Goal: Task Accomplishment & Management: Use online tool/utility

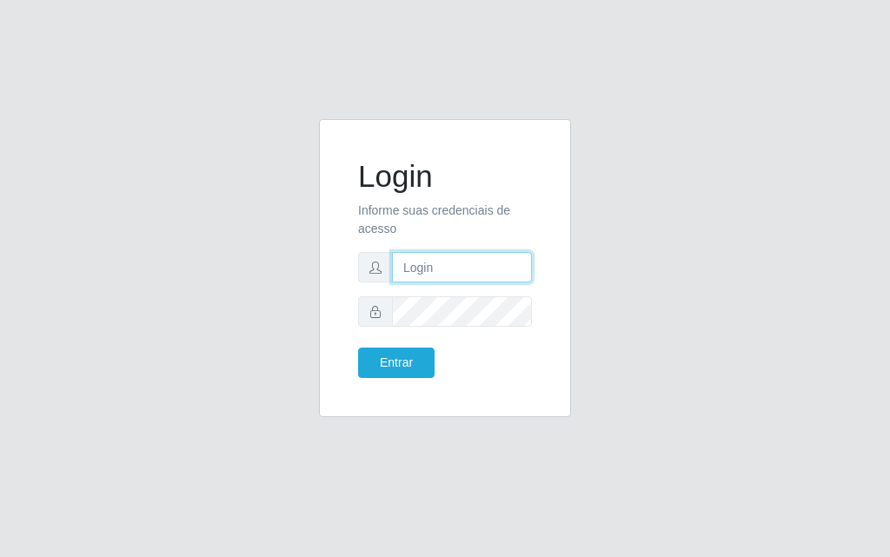
click at [440, 262] on input "text" at bounding box center [462, 267] width 140 height 30
drag, startPoint x: 440, startPoint y: 262, endPoint x: 442, endPoint y: 274, distance: 12.4
click at [440, 262] on input "text" at bounding box center [462, 267] width 140 height 30
type input "[PERSON_NAME]"
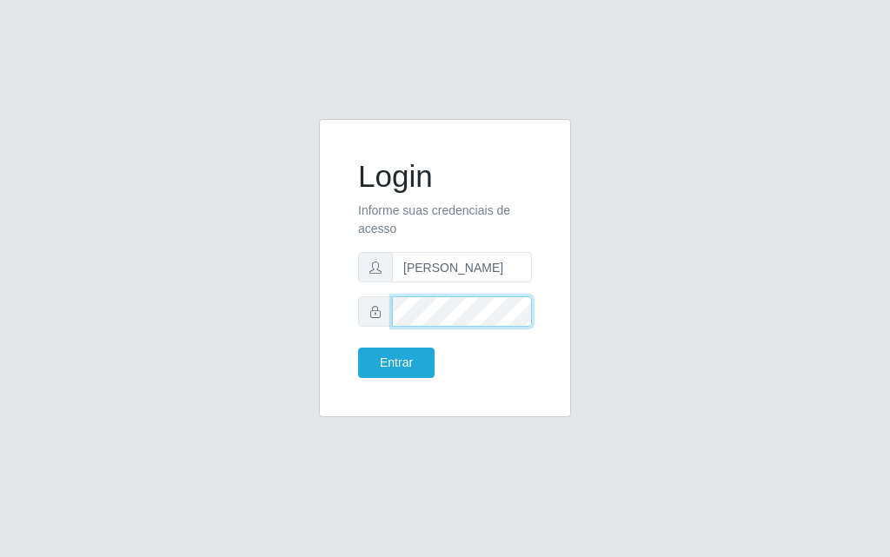
click at [358, 348] on button "Entrar" at bounding box center [396, 363] width 76 height 30
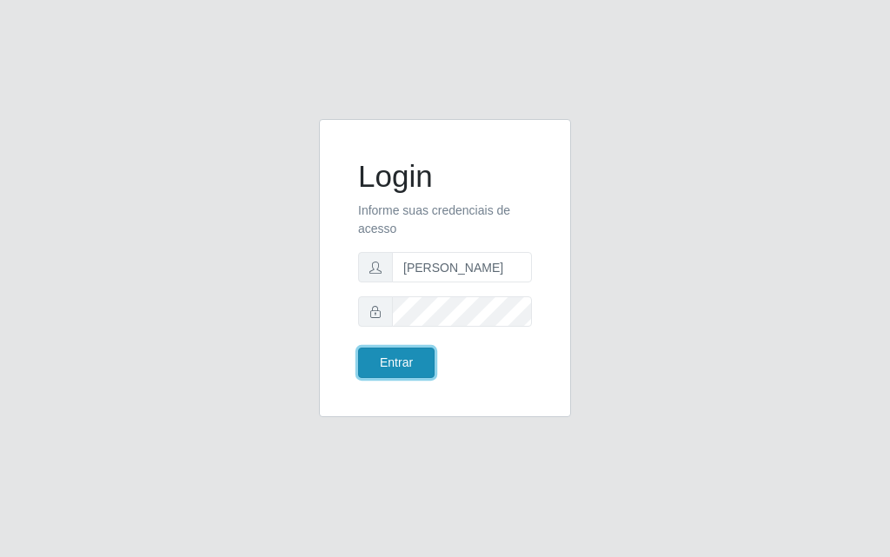
click at [414, 360] on button "Entrar" at bounding box center [396, 363] width 76 height 30
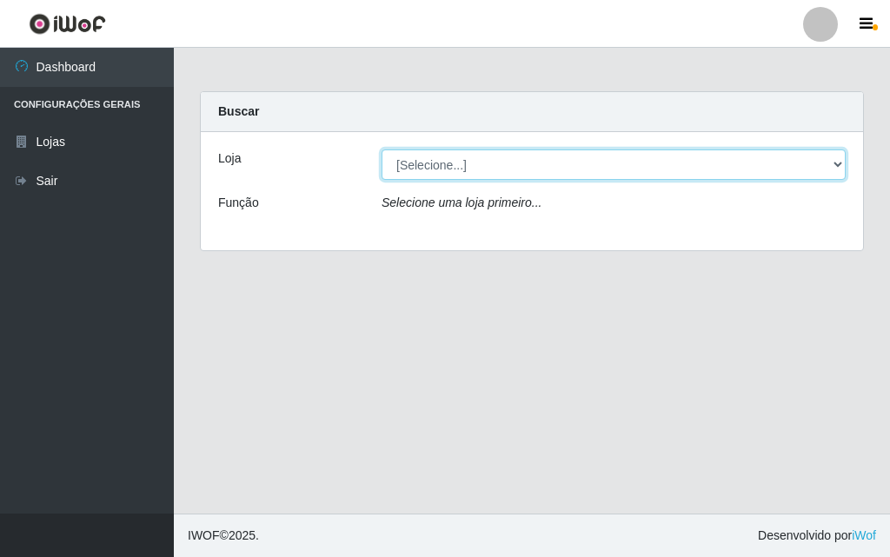
click at [623, 171] on select "[Selecione...] Divino Fogão - [GEOGRAPHIC_DATA]" at bounding box center [613, 164] width 464 height 30
select select "499"
click at [381, 149] on select "[Selecione...] Divino Fogão - [GEOGRAPHIC_DATA]" at bounding box center [613, 164] width 464 height 30
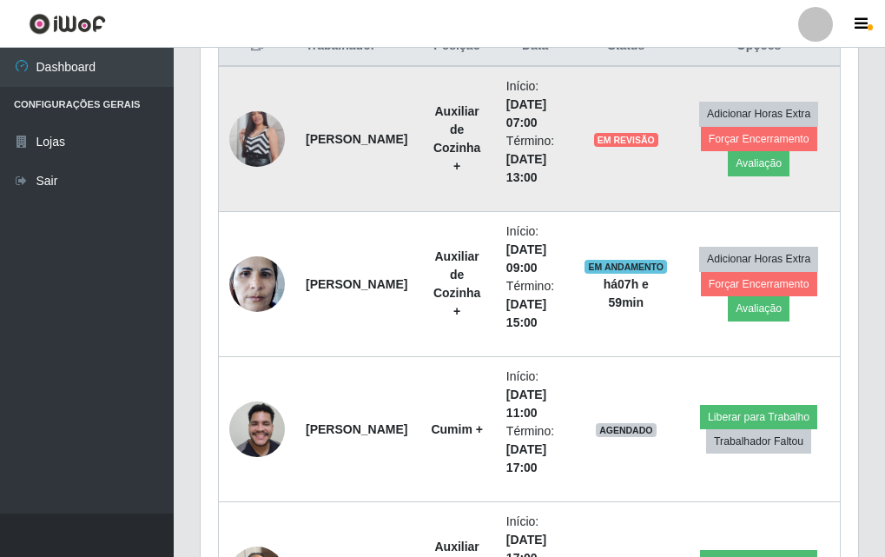
scroll to position [782, 0]
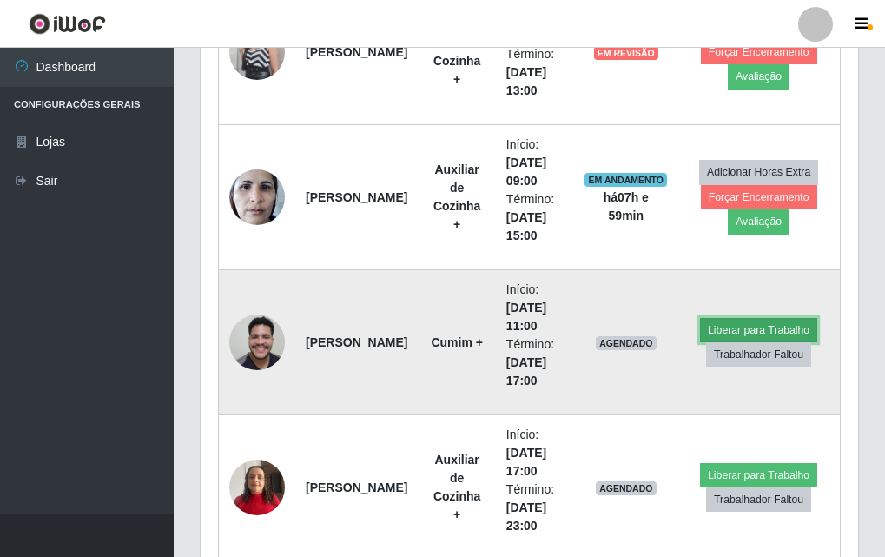
click at [767, 323] on button "Liberar para Trabalho" at bounding box center [758, 330] width 117 height 24
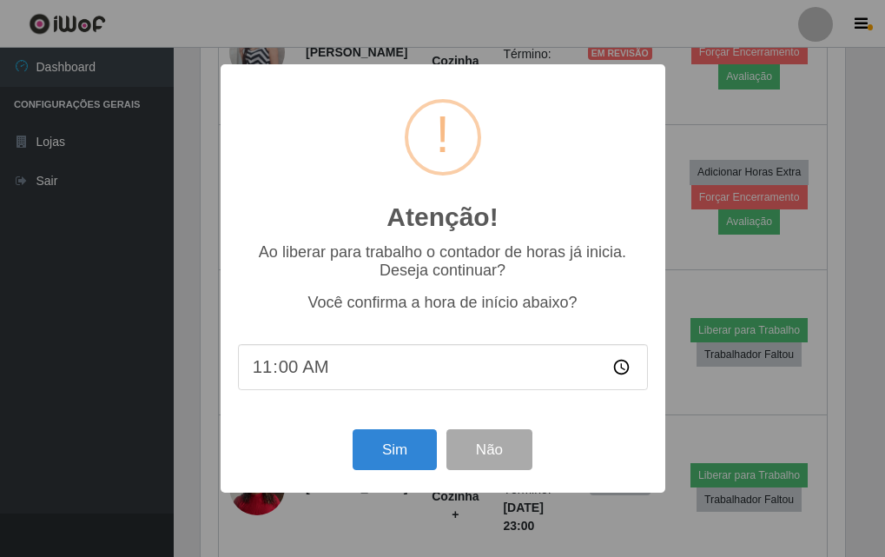
scroll to position [361, 649]
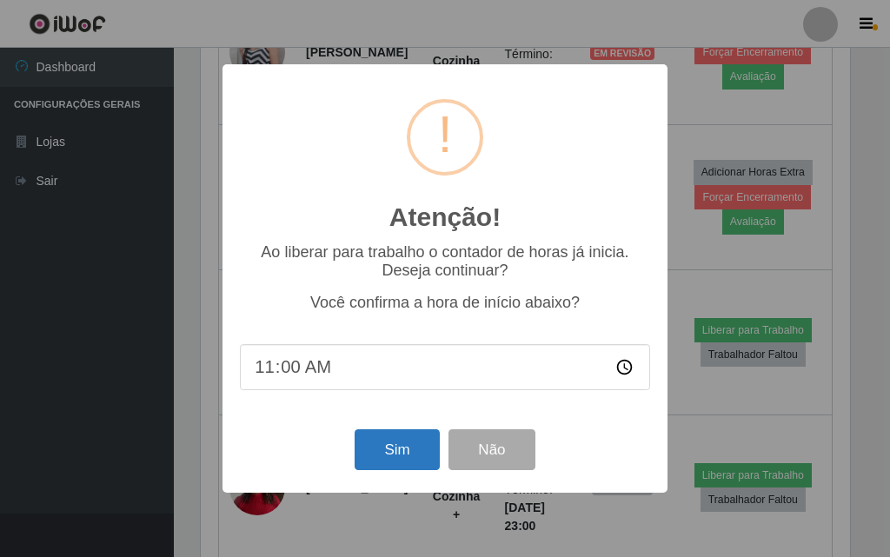
click at [395, 434] on div "Sim Não" at bounding box center [445, 450] width 410 height 50
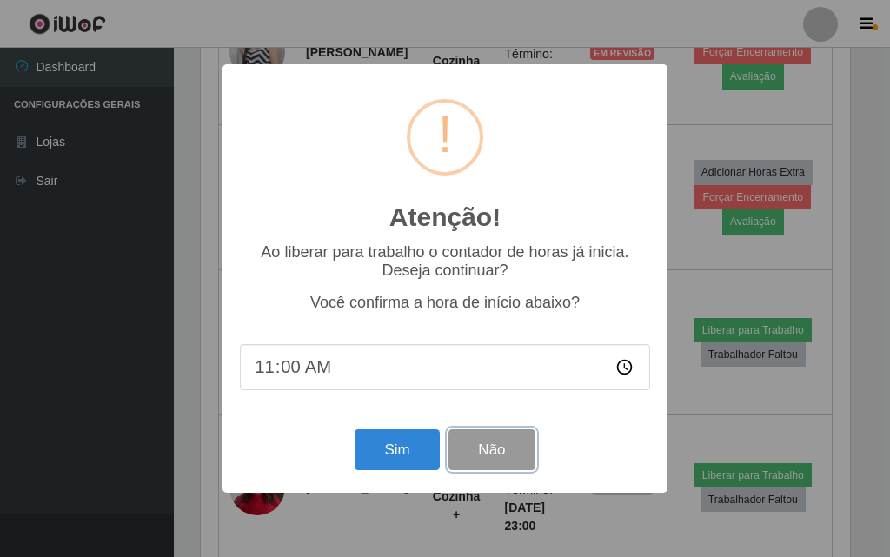
click at [496, 451] on button "Não" at bounding box center [491, 449] width 86 height 41
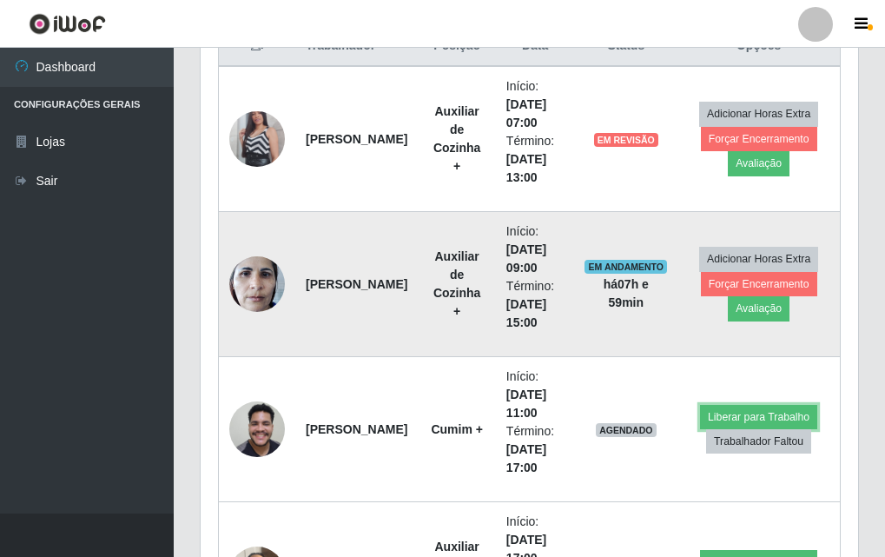
scroll to position [782, 0]
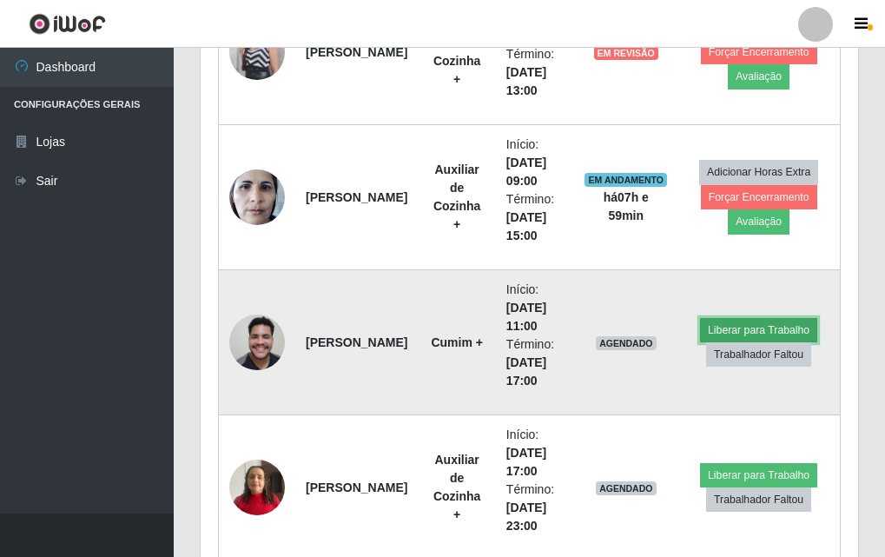
click at [775, 326] on button "Liberar para Trabalho" at bounding box center [758, 330] width 117 height 24
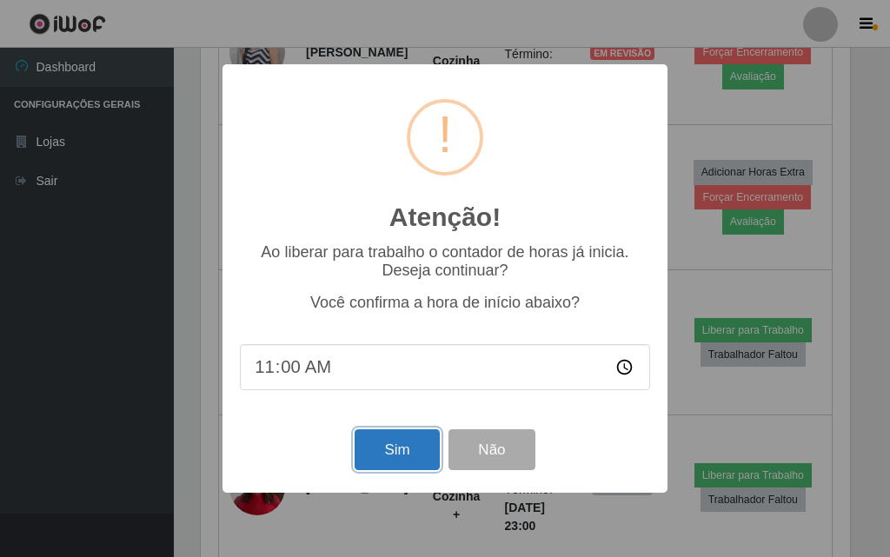
click at [412, 448] on button "Sim" at bounding box center [397, 449] width 84 height 41
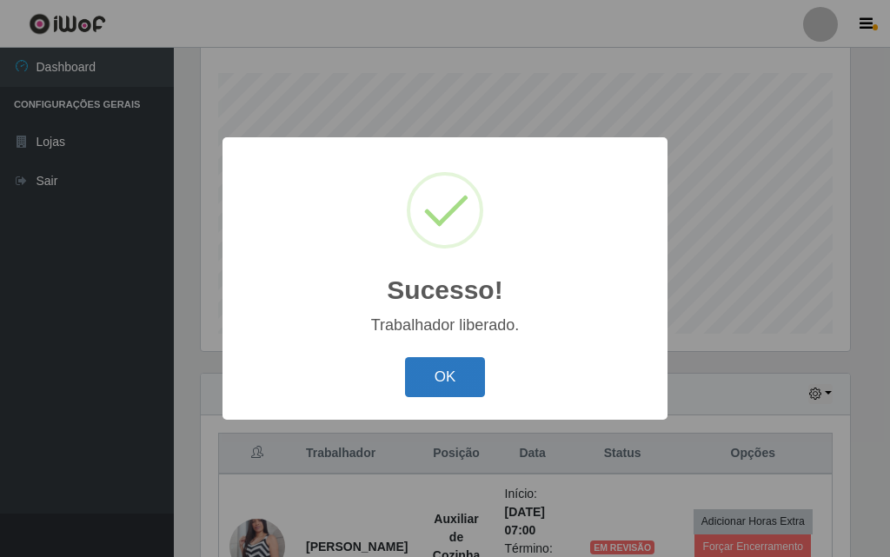
click at [430, 375] on button "OK" at bounding box center [445, 377] width 81 height 41
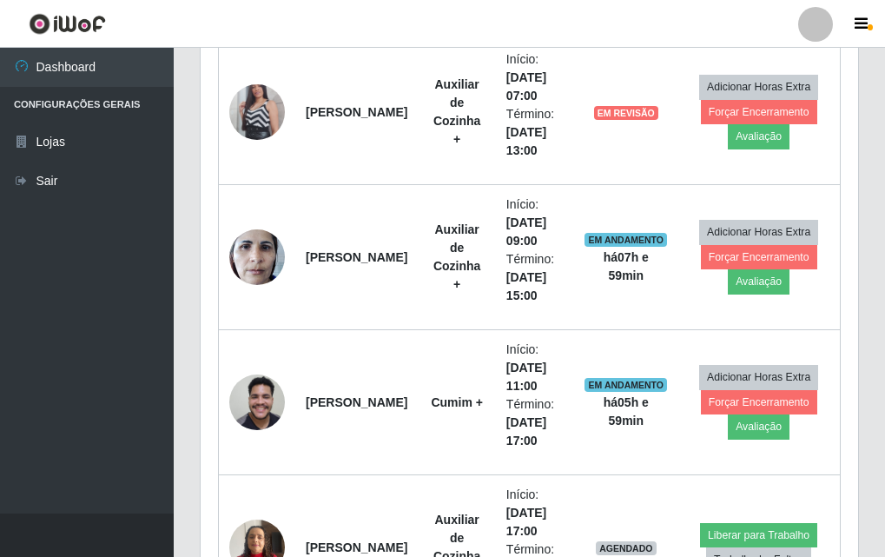
scroll to position [809, 0]
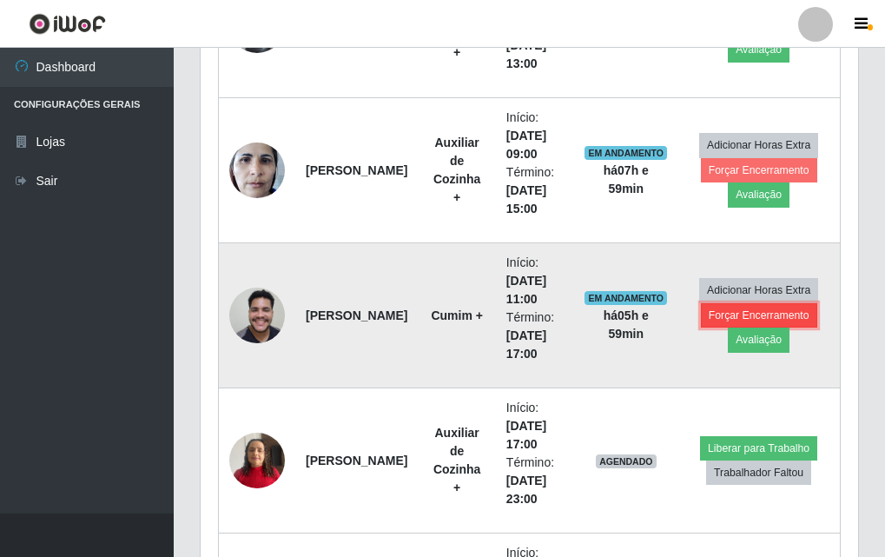
click at [787, 316] on button "Forçar Encerramento" at bounding box center [759, 315] width 116 height 24
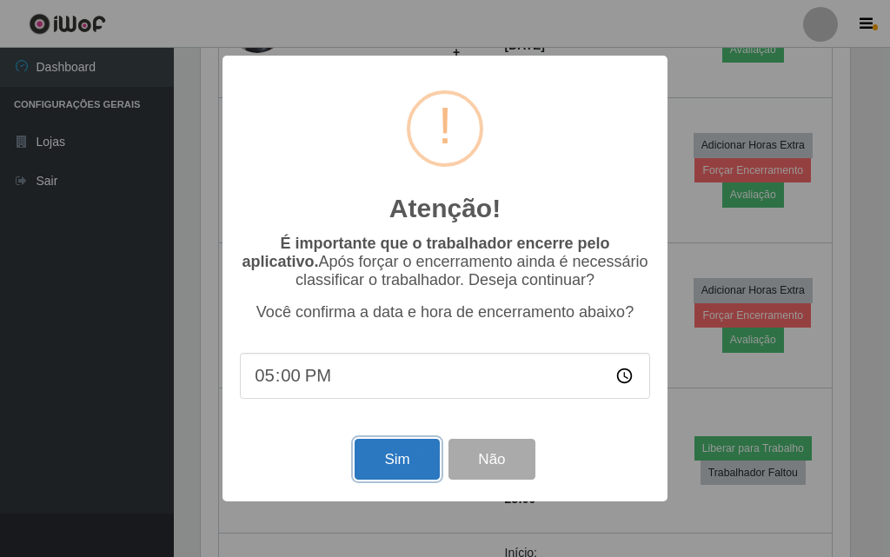
click at [401, 460] on button "Sim" at bounding box center [397, 459] width 84 height 41
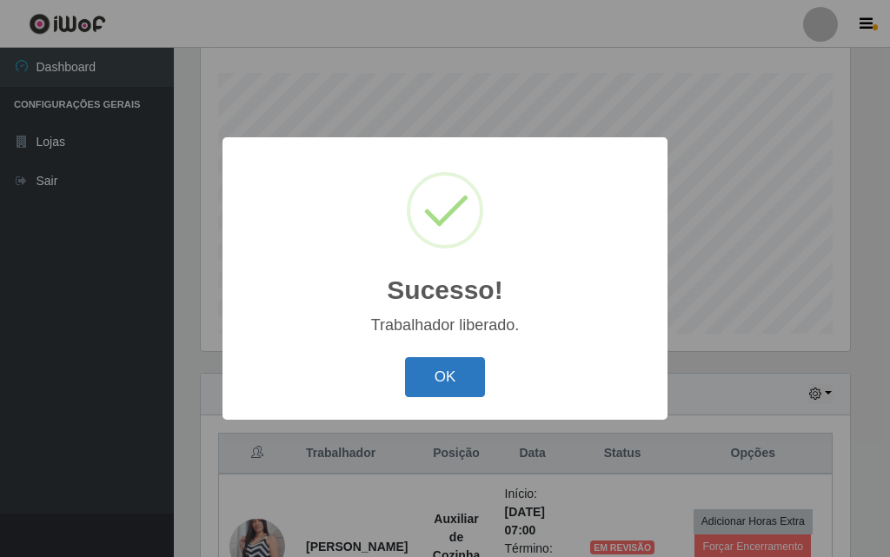
click at [474, 370] on button "OK" at bounding box center [445, 377] width 81 height 41
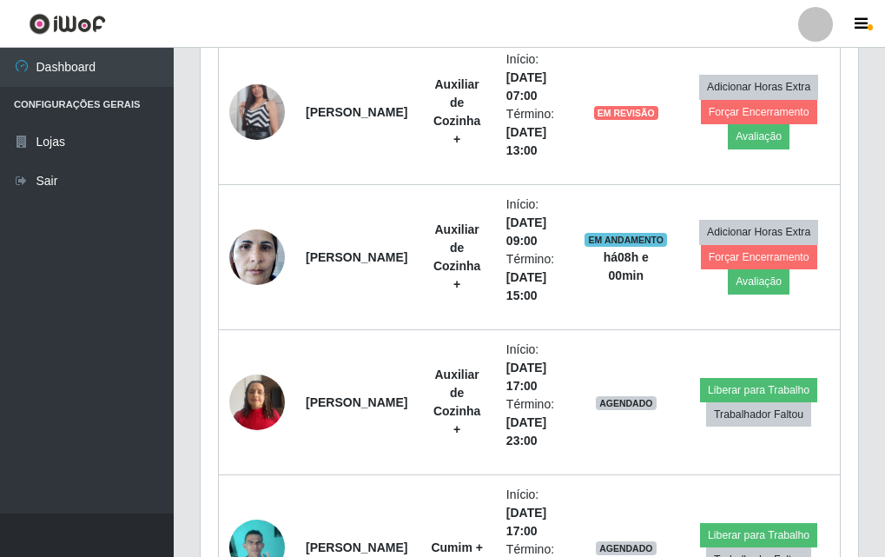
scroll to position [868, 0]
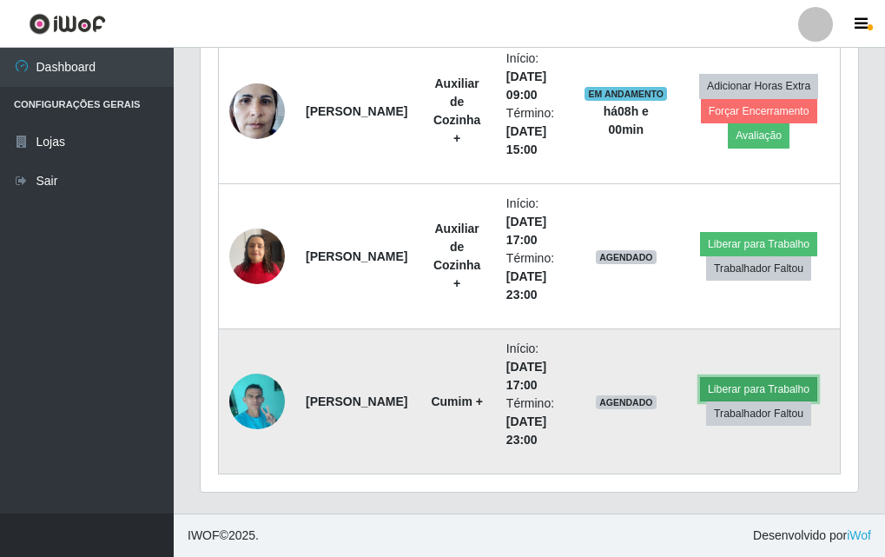
click at [752, 383] on button "Liberar para Trabalho" at bounding box center [758, 389] width 117 height 24
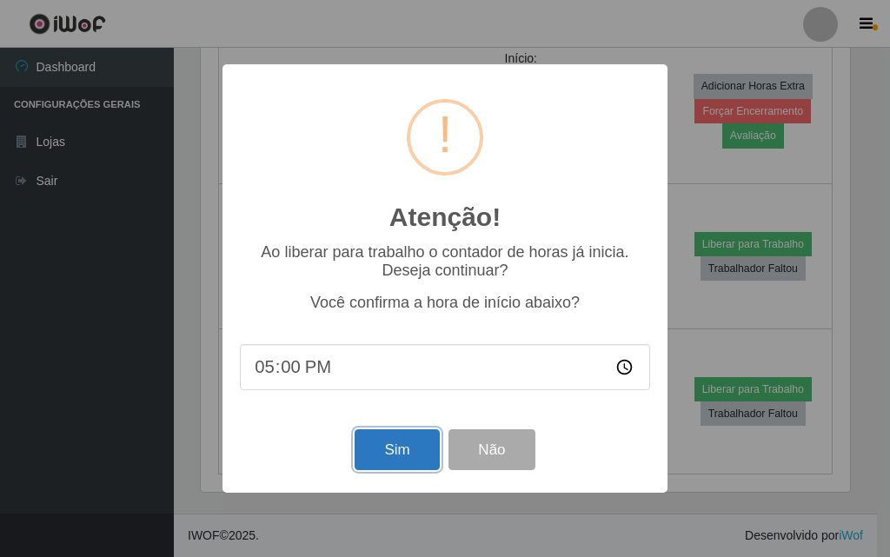
click at [404, 450] on button "Sim" at bounding box center [397, 449] width 84 height 41
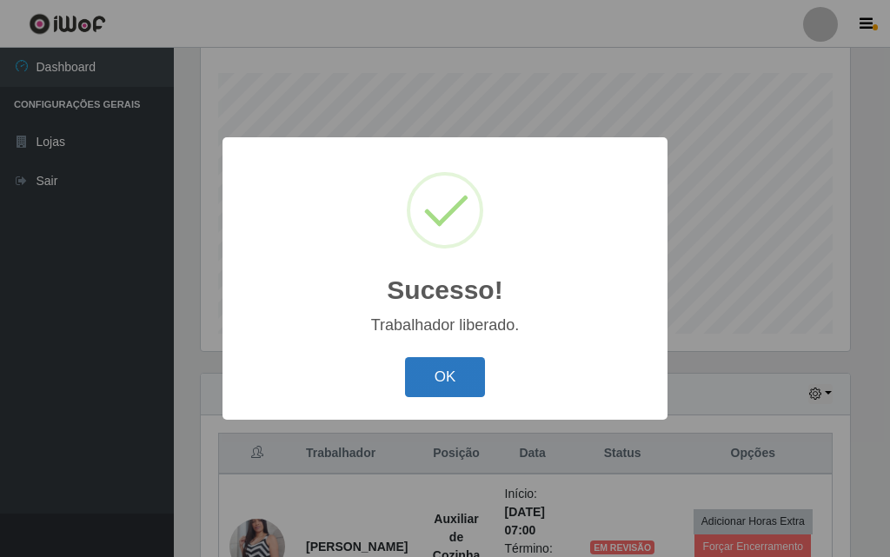
click at [434, 375] on button "OK" at bounding box center [445, 377] width 81 height 41
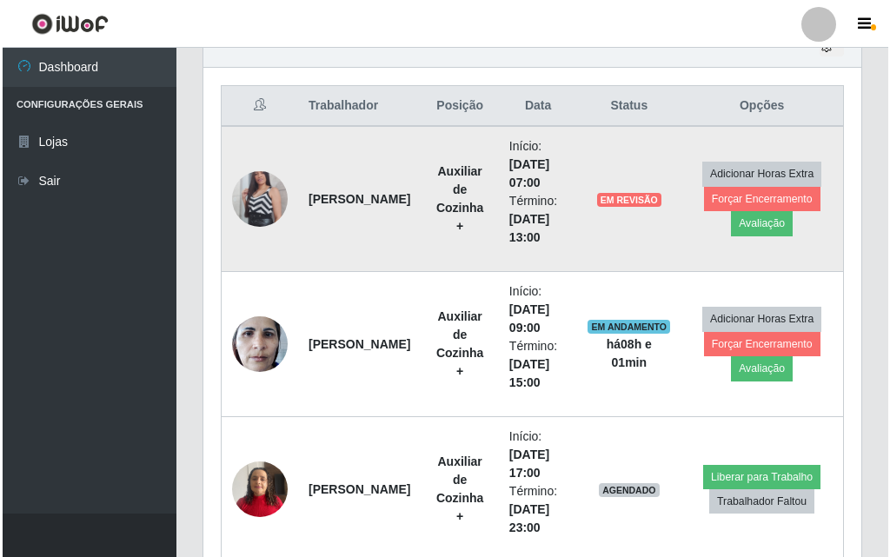
scroll to position [722, 0]
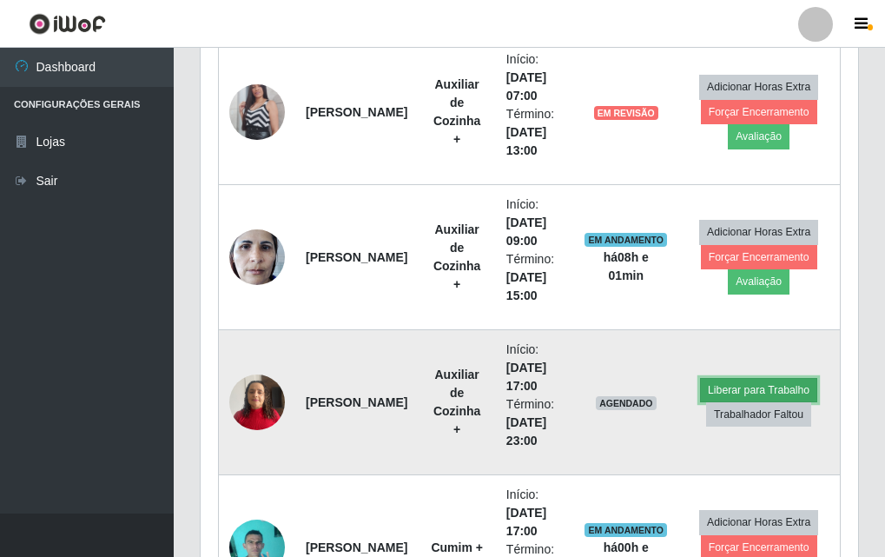
click at [738, 393] on button "Liberar para Trabalho" at bounding box center [758, 390] width 117 height 24
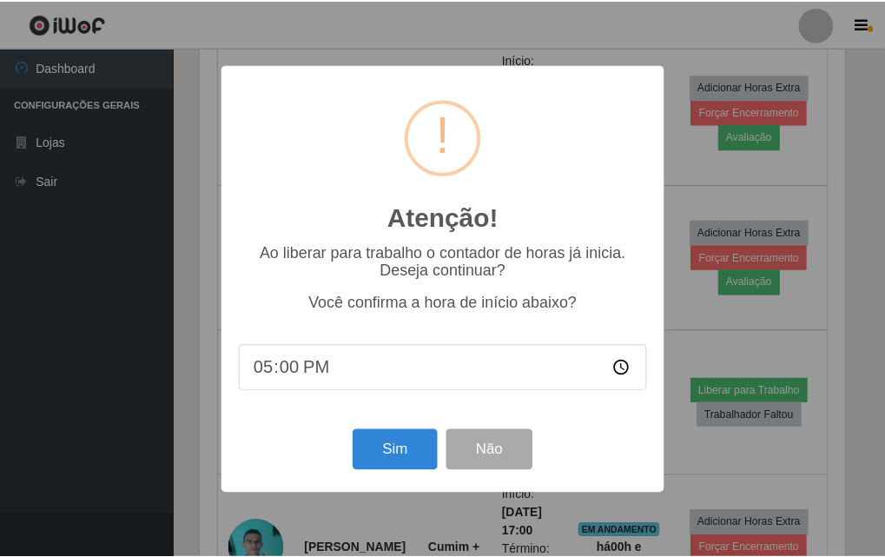
scroll to position [361, 649]
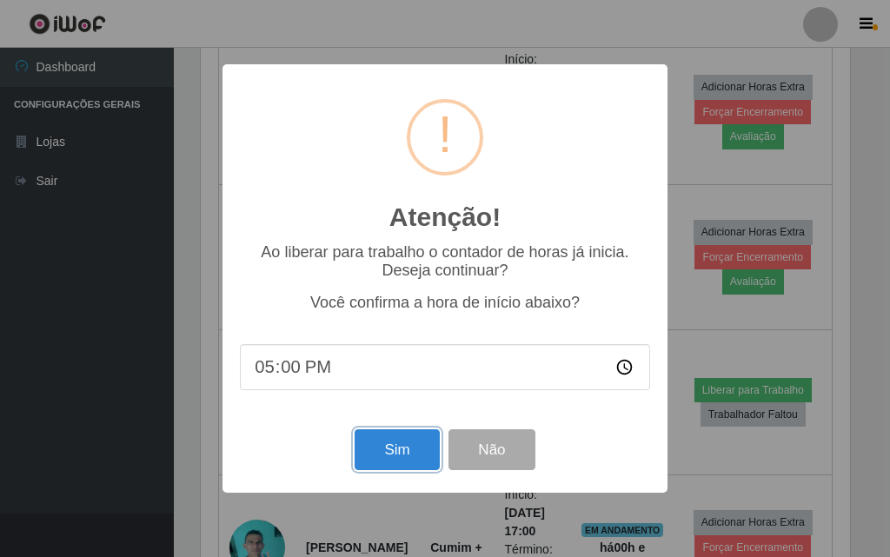
click at [394, 449] on button "Sim" at bounding box center [397, 449] width 84 height 41
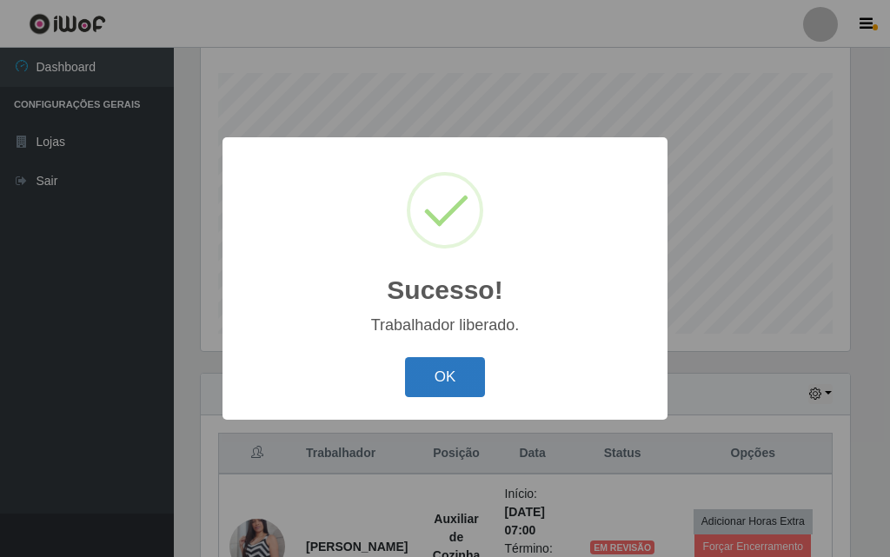
click at [435, 377] on button "OK" at bounding box center [445, 377] width 81 height 41
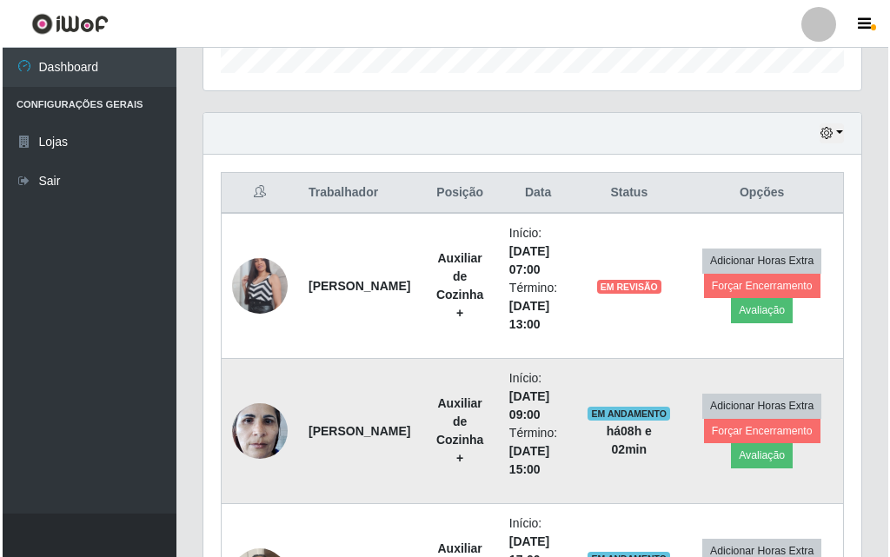
scroll to position [635, 0]
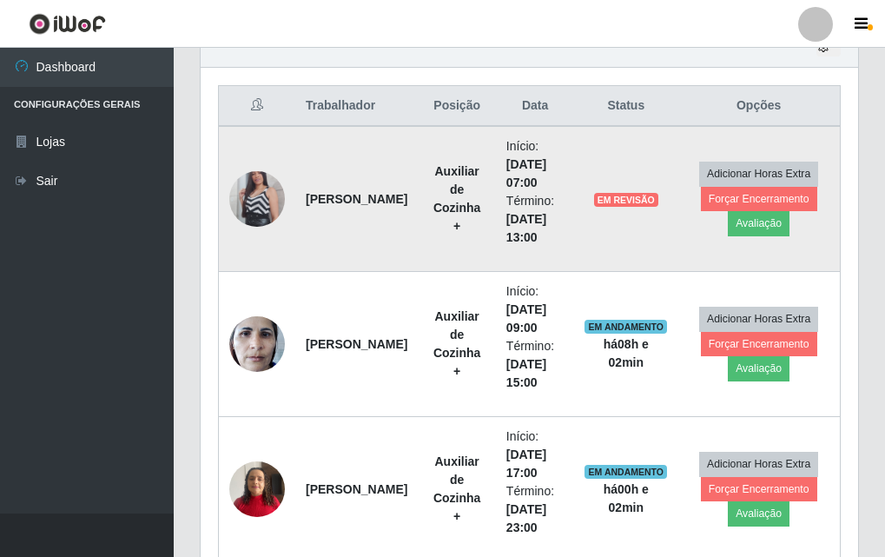
click at [256, 193] on img at bounding box center [257, 198] width 56 height 99
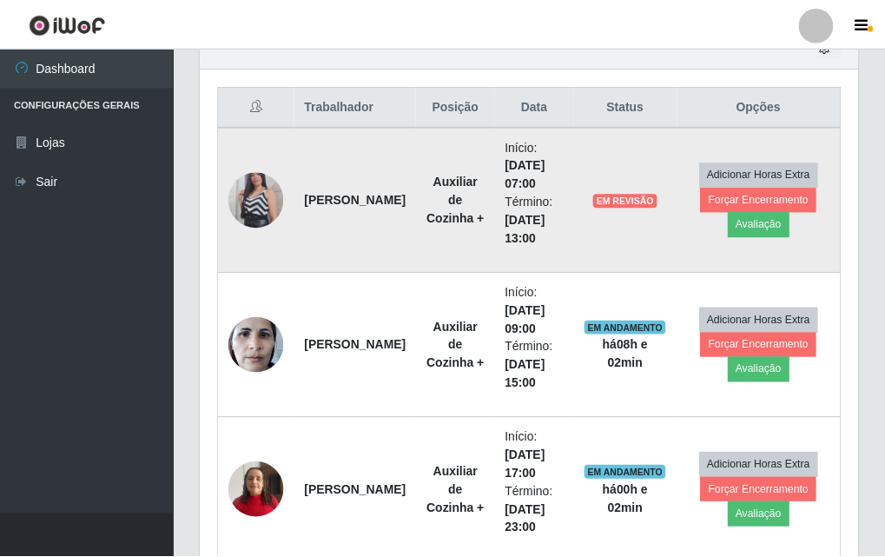
scroll to position [361, 649]
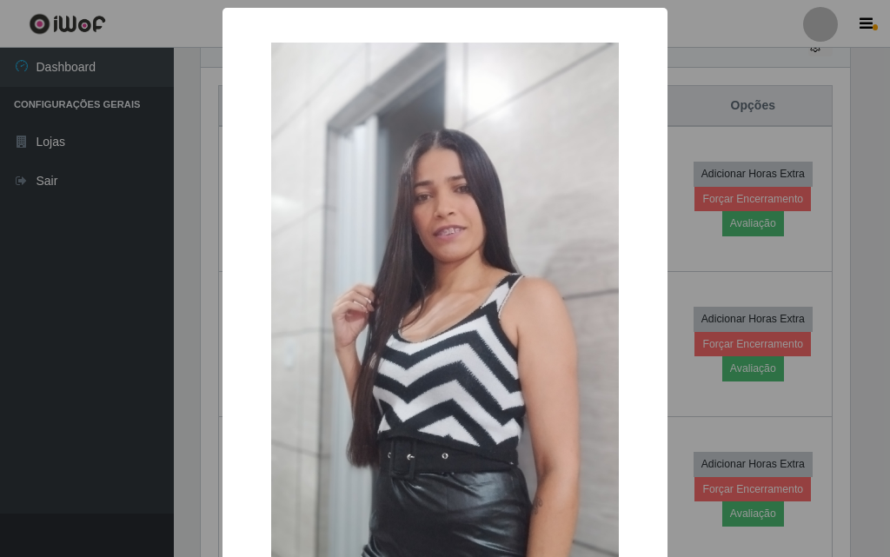
click at [194, 225] on div "× OK Cancel" at bounding box center [445, 278] width 890 height 557
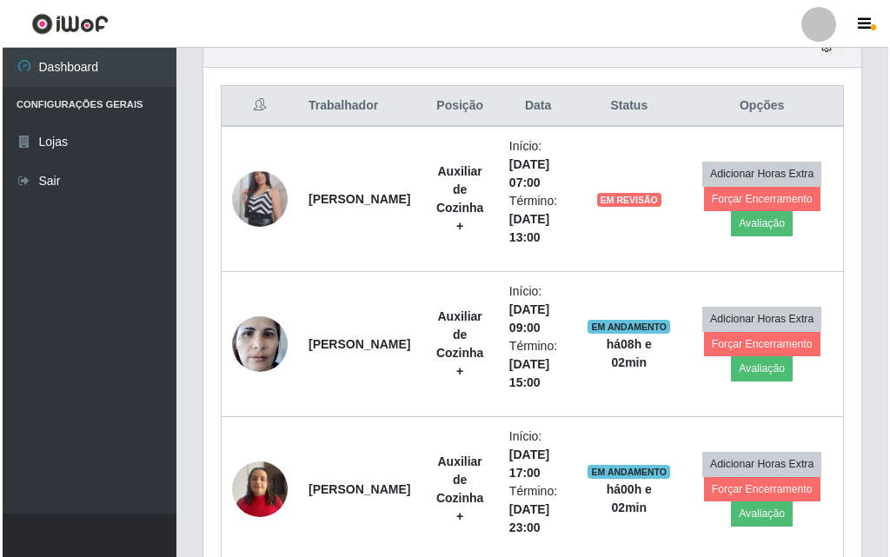
scroll to position [361, 658]
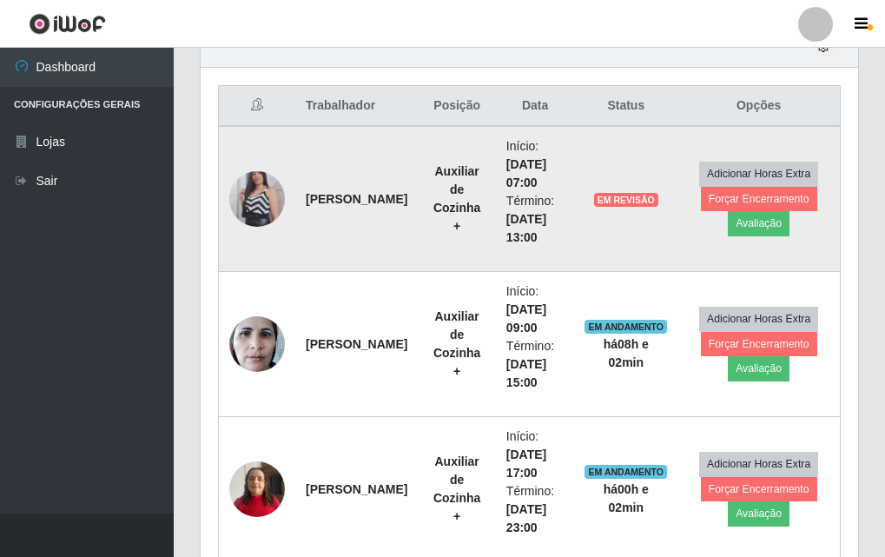
click at [268, 193] on img at bounding box center [257, 198] width 56 height 99
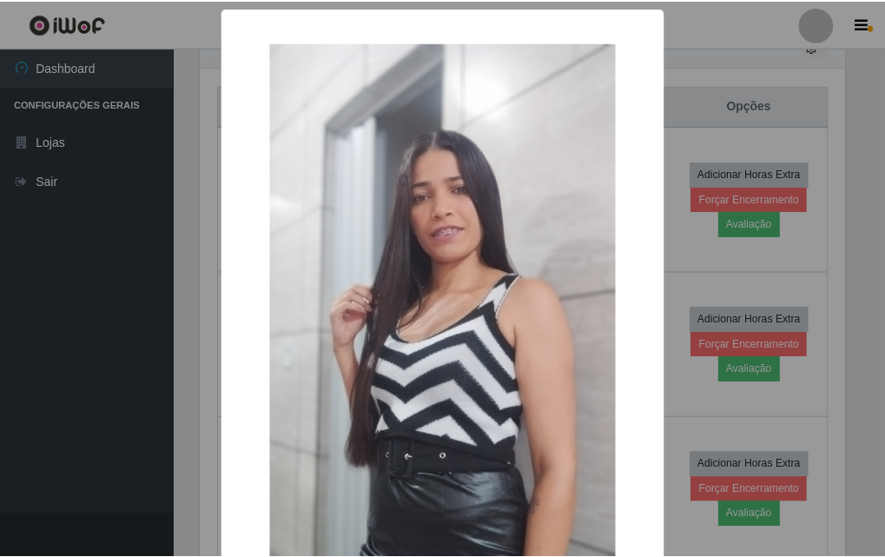
scroll to position [87, 0]
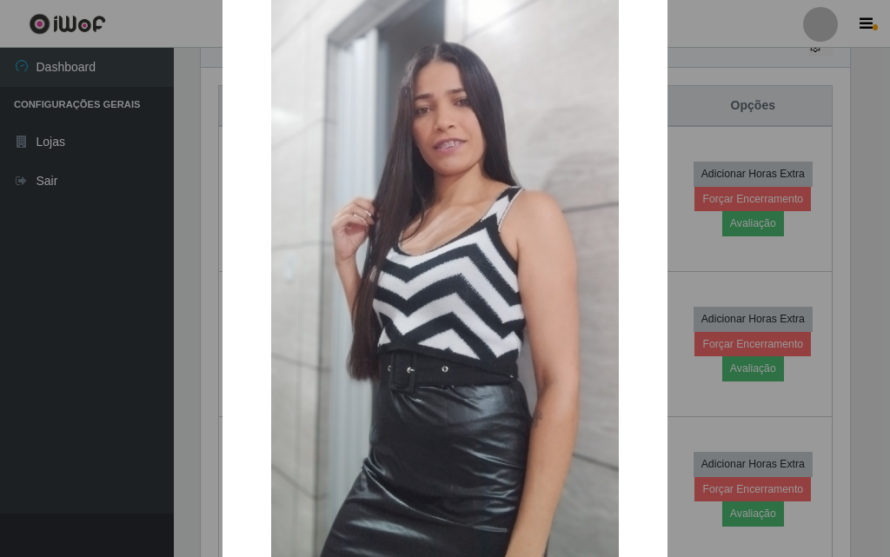
click at [669, 147] on div "× OK Cancel" at bounding box center [445, 278] width 890 height 557
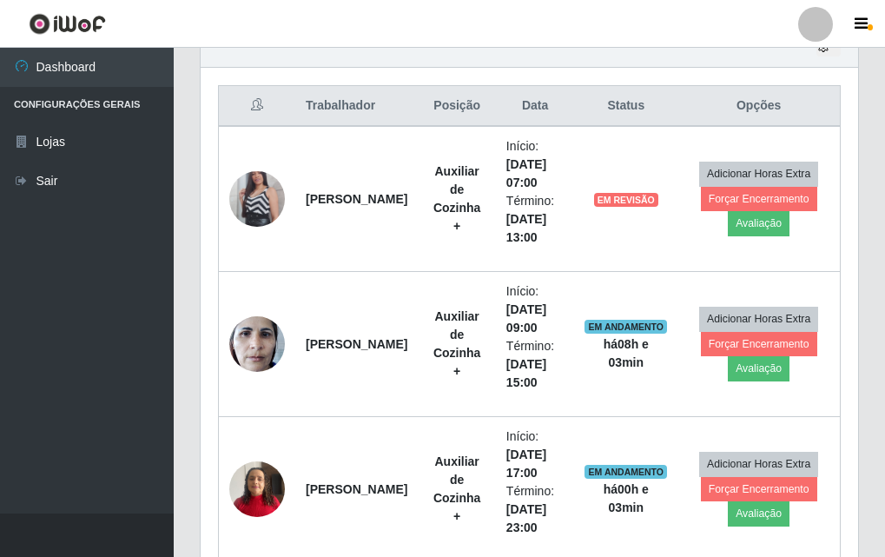
scroll to position [361, 658]
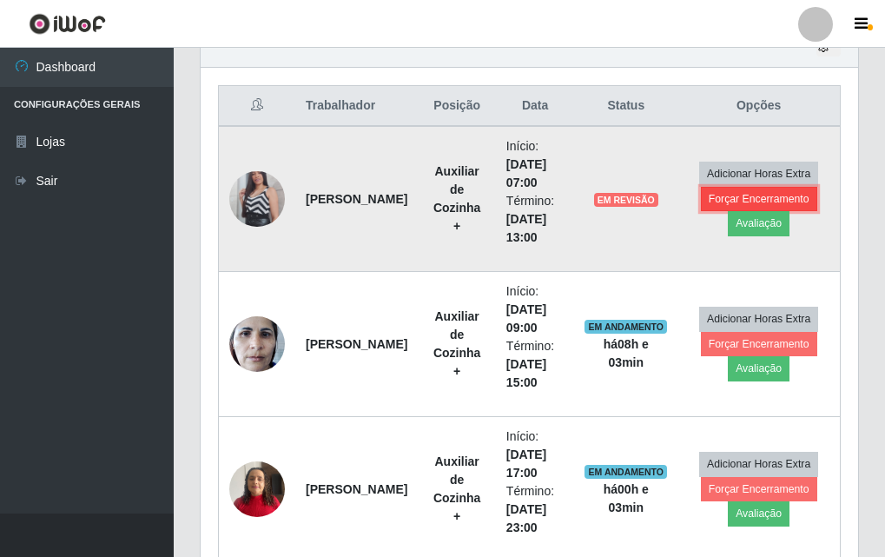
click at [781, 194] on button "Forçar Encerramento" at bounding box center [759, 199] width 116 height 24
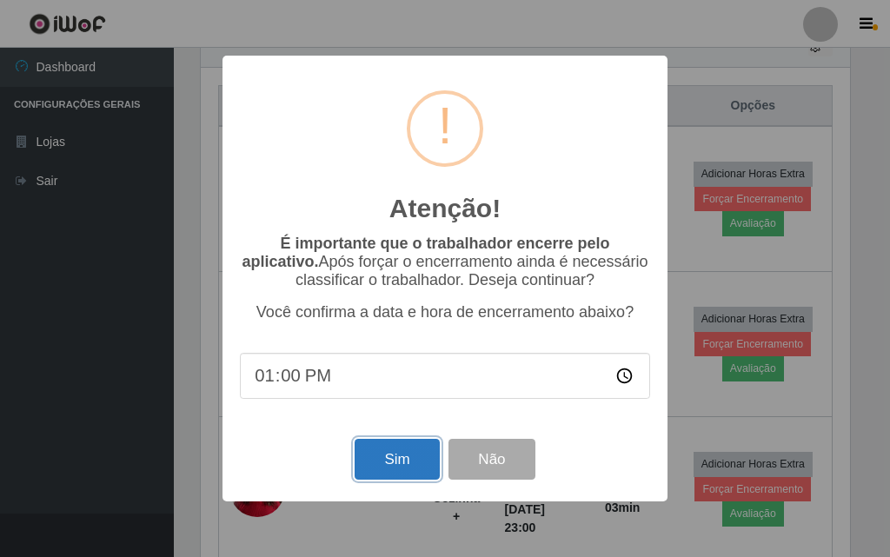
click at [401, 460] on button "Sim" at bounding box center [397, 459] width 84 height 41
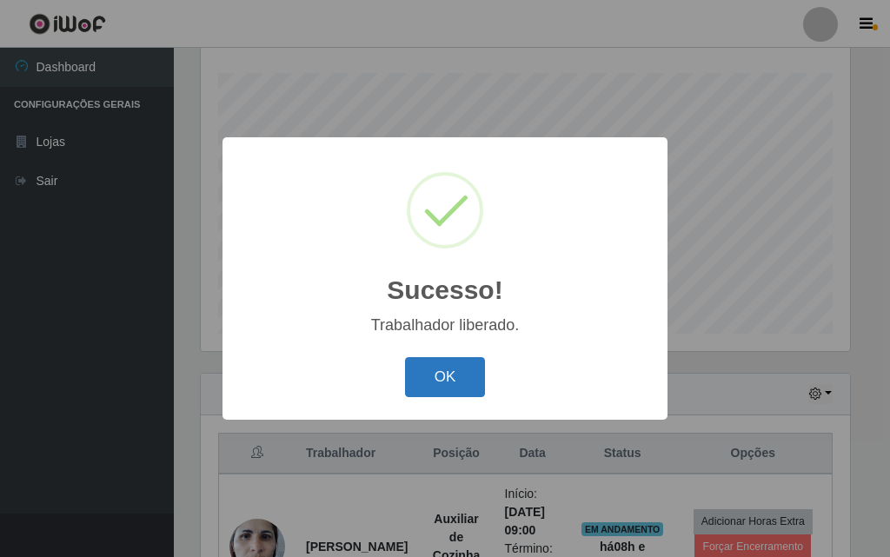
click at [462, 380] on button "OK" at bounding box center [445, 377] width 81 height 41
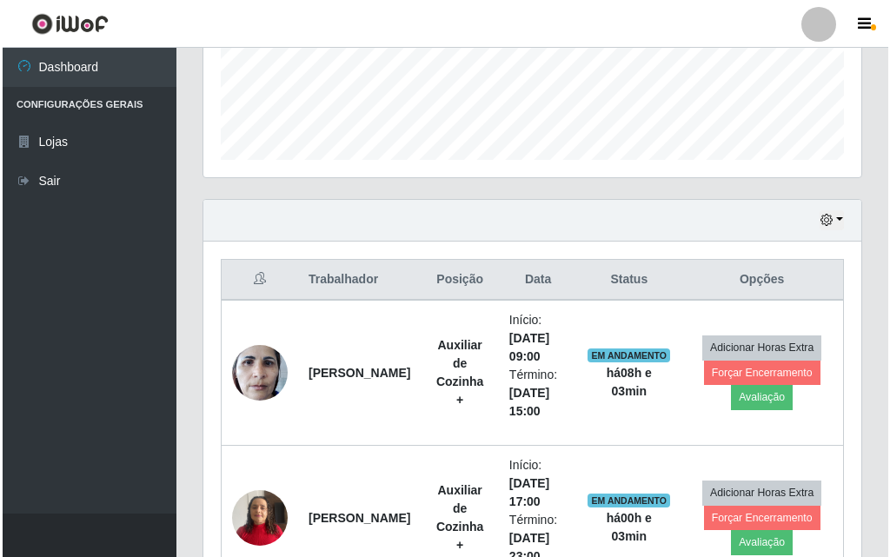
scroll to position [548, 0]
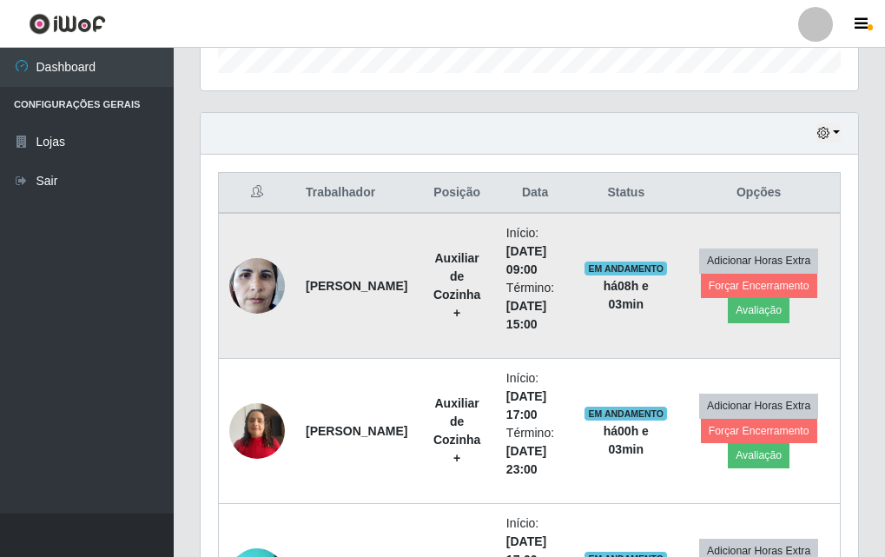
click at [275, 290] on img at bounding box center [257, 286] width 56 height 74
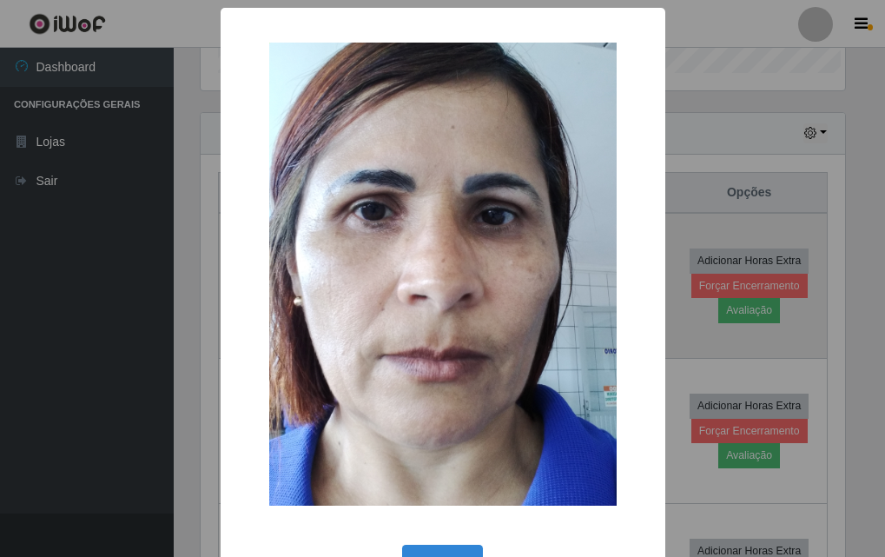
scroll to position [361, 649]
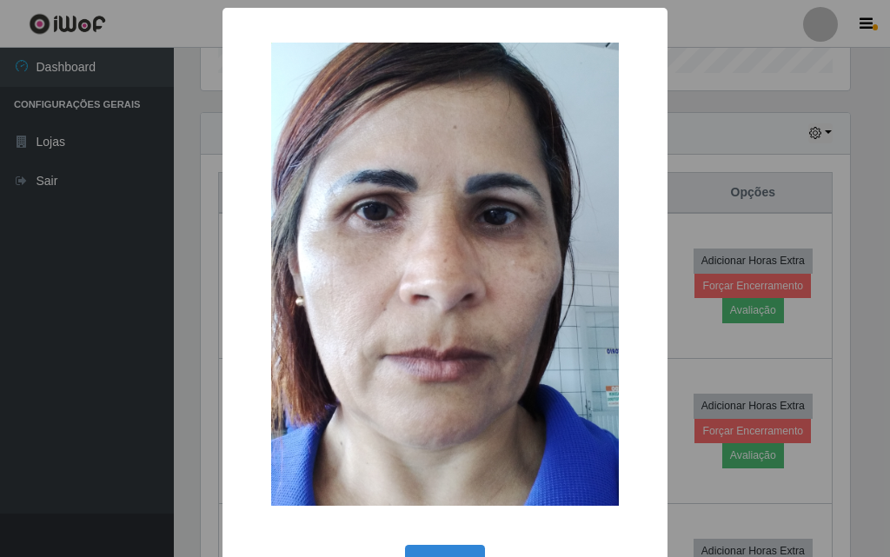
click at [714, 173] on div "× OK Cancel" at bounding box center [445, 278] width 890 height 557
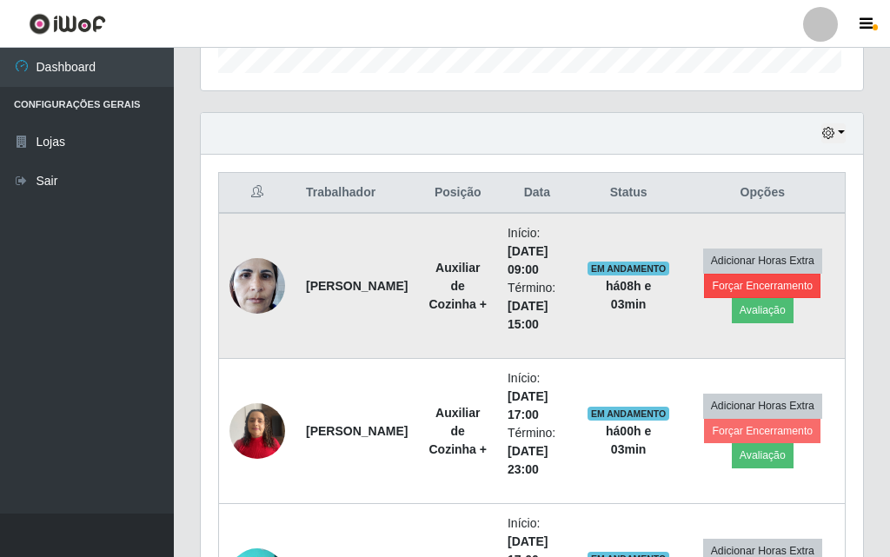
scroll to position [361, 658]
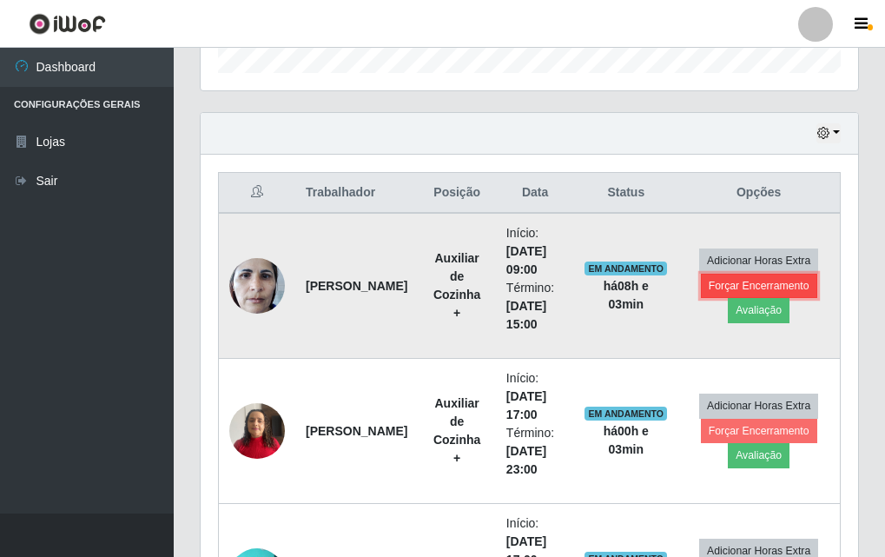
click at [772, 284] on button "Forçar Encerramento" at bounding box center [759, 286] width 116 height 24
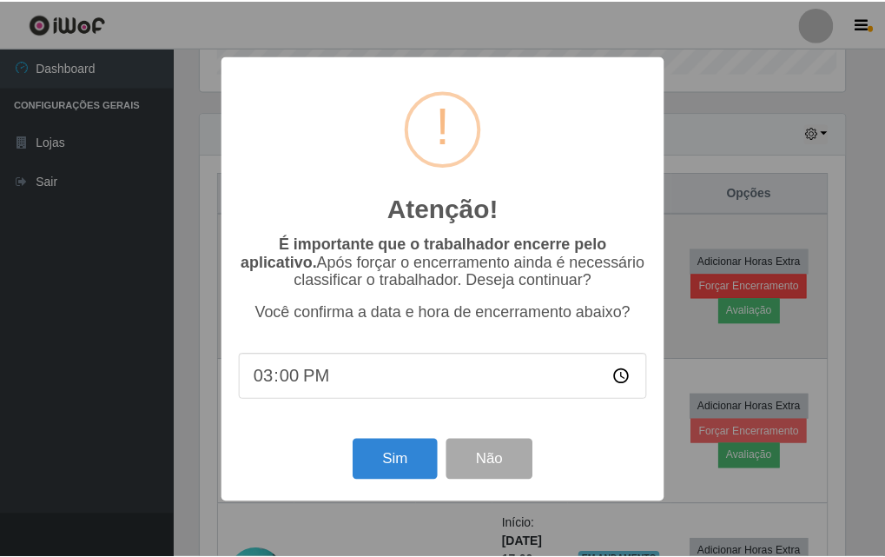
scroll to position [361, 649]
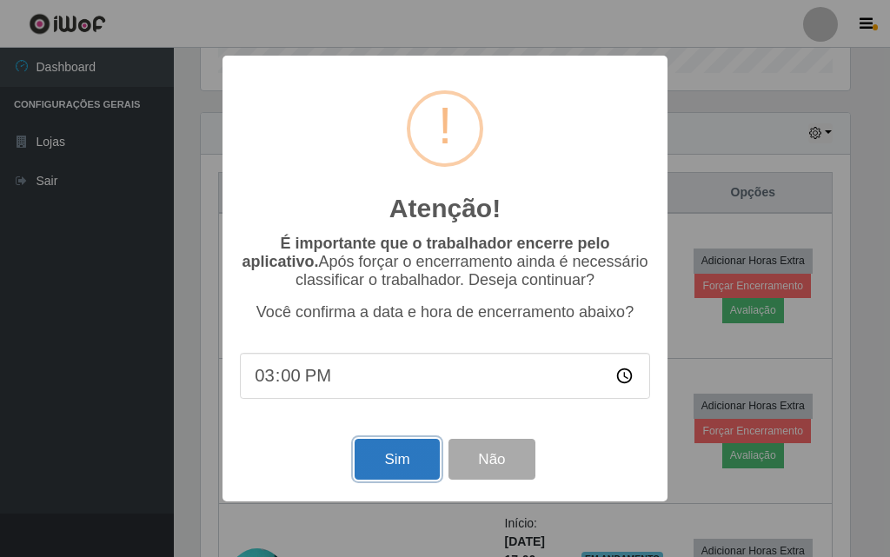
click at [375, 461] on button "Sim" at bounding box center [397, 459] width 84 height 41
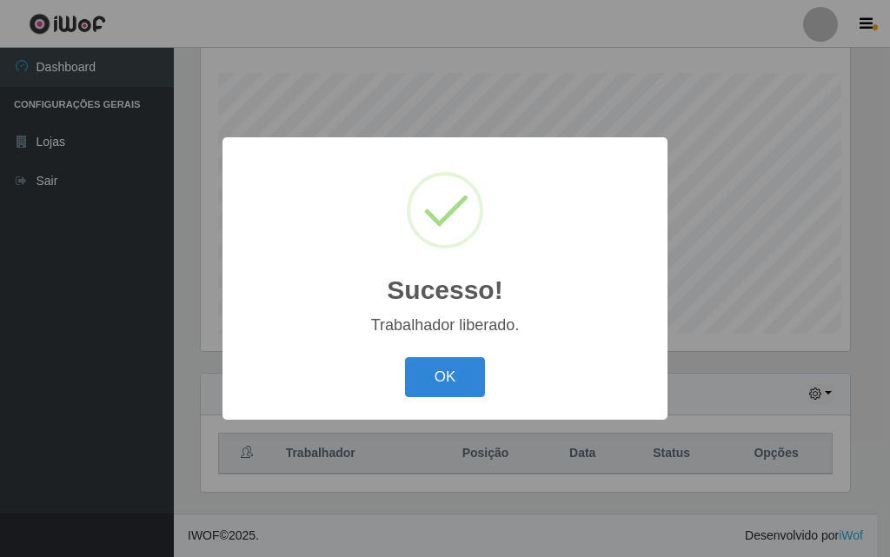
scroll to position [868551, 868263]
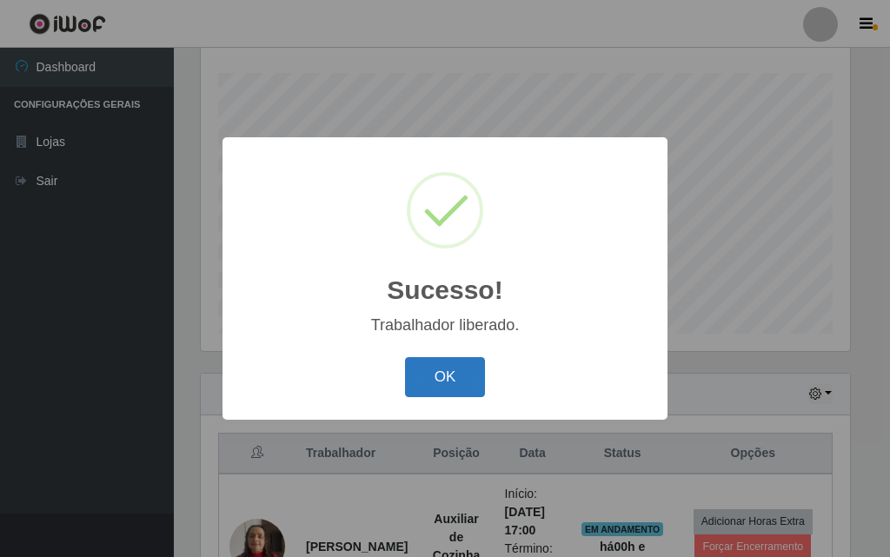
click at [441, 381] on button "OK" at bounding box center [445, 377] width 81 height 41
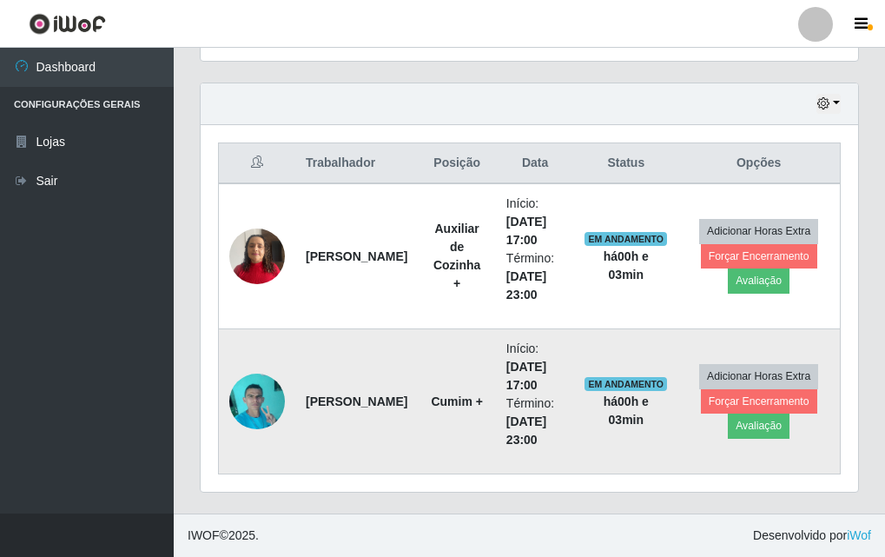
click at [278, 386] on img at bounding box center [257, 401] width 56 height 74
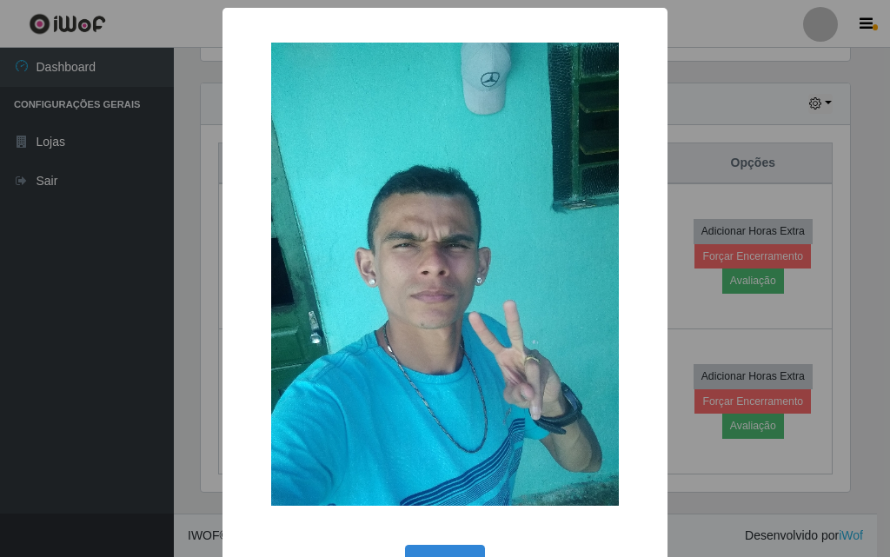
click at [186, 364] on div "× OK Cancel" at bounding box center [445, 278] width 890 height 557
